Goal: Task Accomplishment & Management: Complete application form

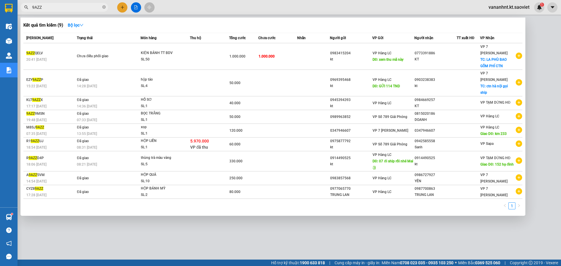
type input "9AZZ"
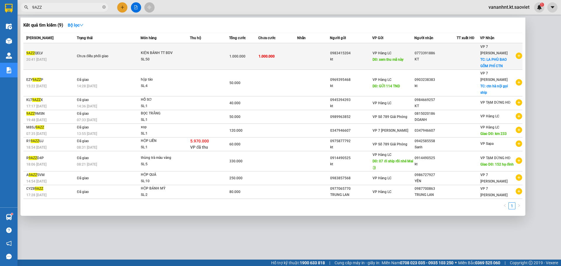
click at [262, 56] on span "1.000.000" at bounding box center [267, 56] width 16 height 5
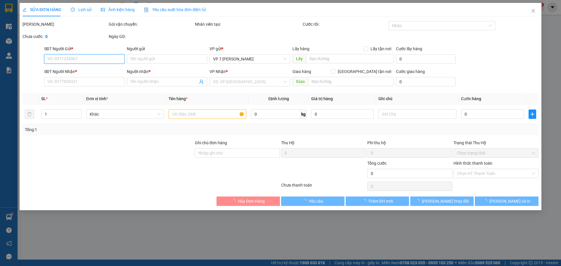
type input "0983415204"
type input "kt"
type input "xem thu mã này"
type input "0773391886"
type input "KT"
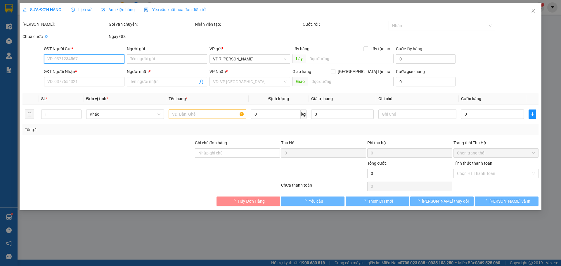
checkbox input "true"
type input "LA PHÙ BAO GỒM PHÍ CTN"
type input "1.000.000"
